Goal: Information Seeking & Learning: Understand process/instructions

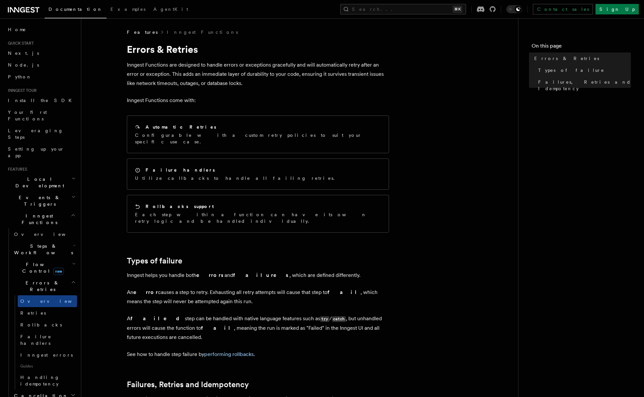
click at [248, 256] on h2 "Types of failure" at bounding box center [258, 260] width 262 height 9
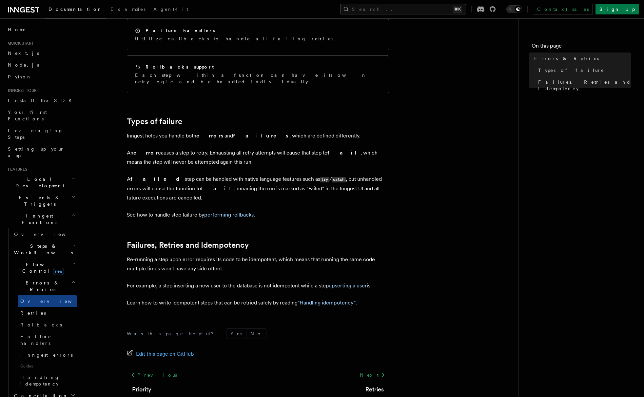
scroll to position [167, 0]
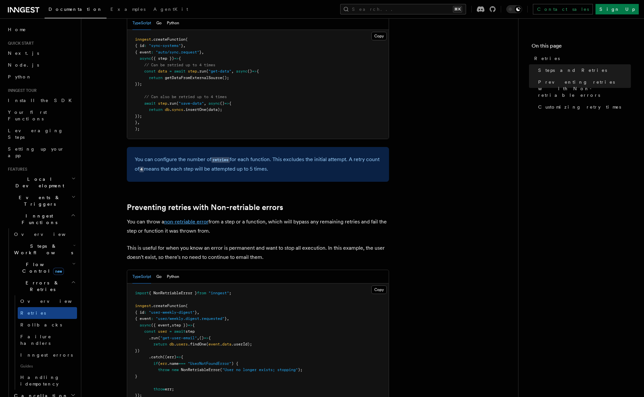
click at [184, 218] on link "non-retriable error" at bounding box center [186, 221] width 44 height 6
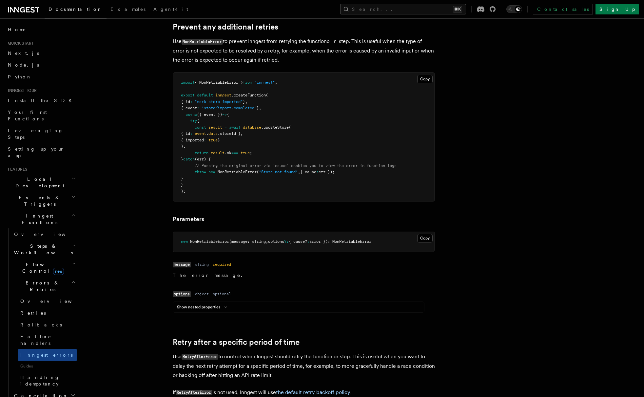
scroll to position [318, 0]
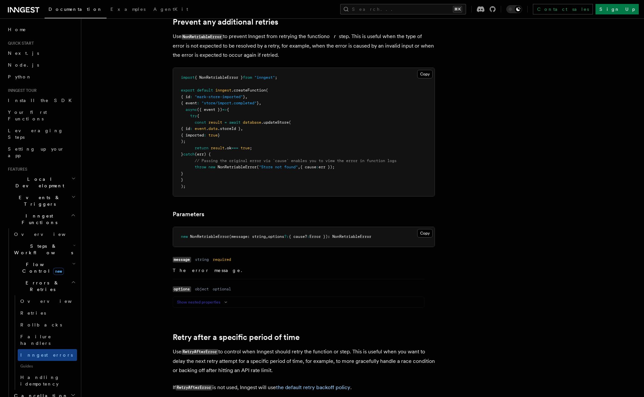
click at [215, 302] on button "Show nested properties" at bounding box center [203, 301] width 53 height 5
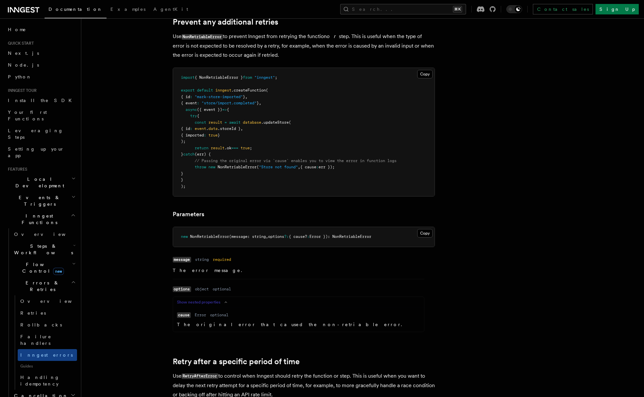
click at [225, 303] on icon at bounding box center [226, 302] width 8 height 4
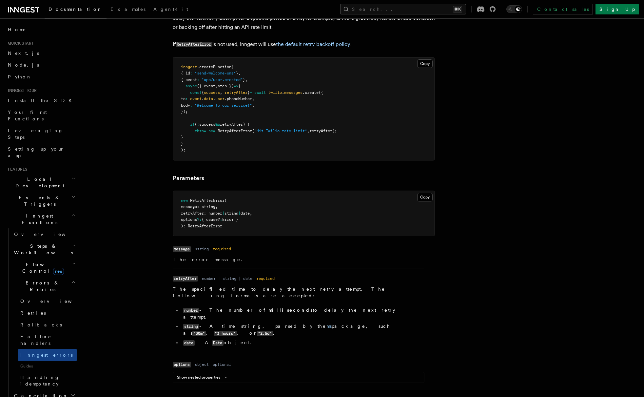
scroll to position [713, 0]
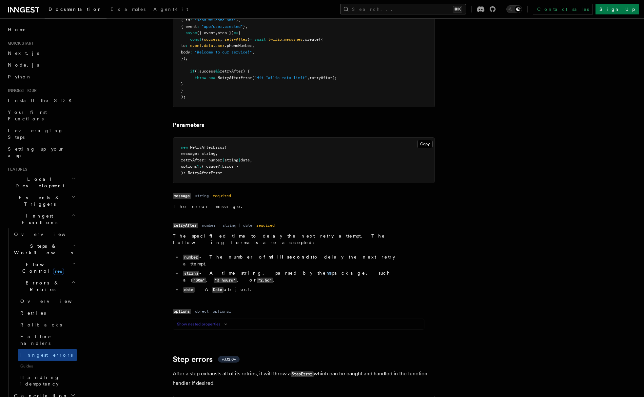
click at [223, 322] on icon at bounding box center [226, 324] width 8 height 4
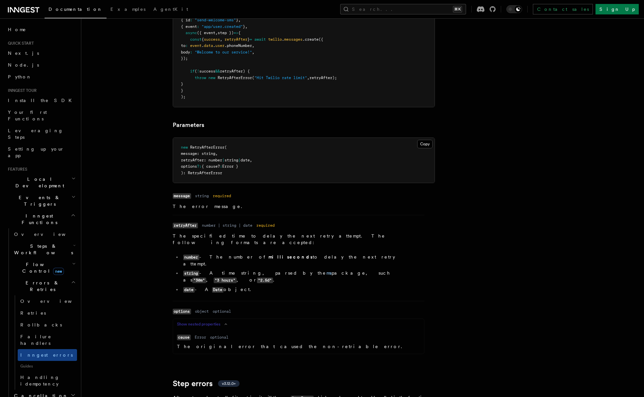
click at [133, 302] on article "Features Inngest Functions Errors & Retries Inngest Errors Inngest automaticall…" at bounding box center [346, 210] width 508 height 1791
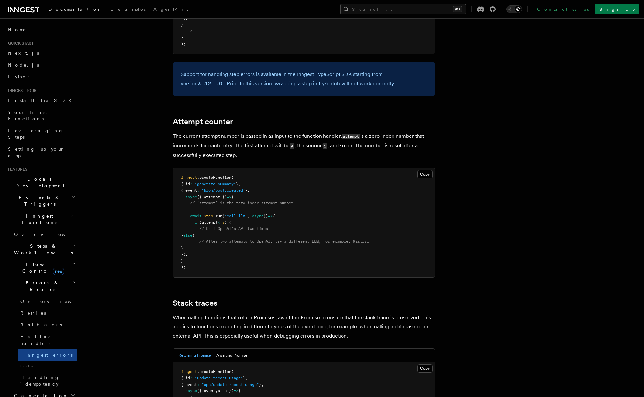
scroll to position [1271, 0]
